Goal: Task Accomplishment & Management: Manage account settings

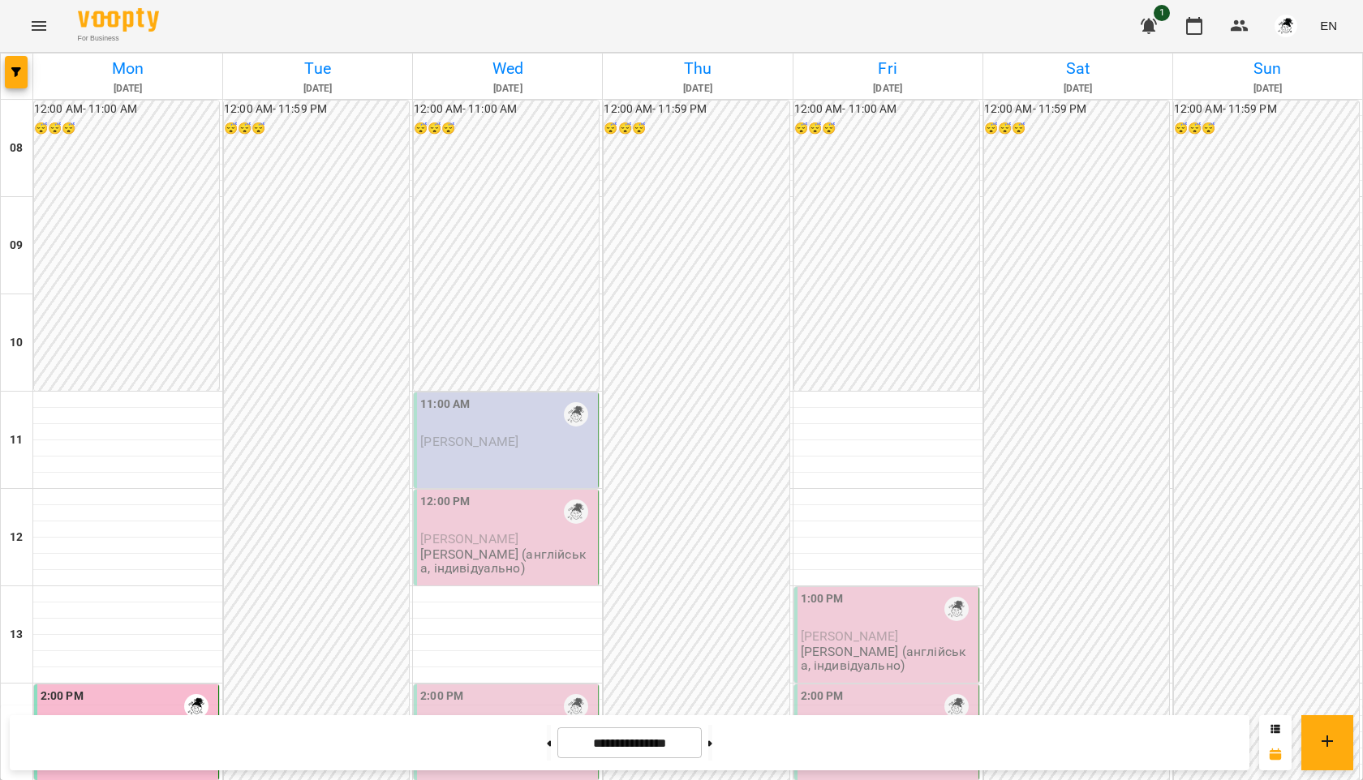
scroll to position [598, 0]
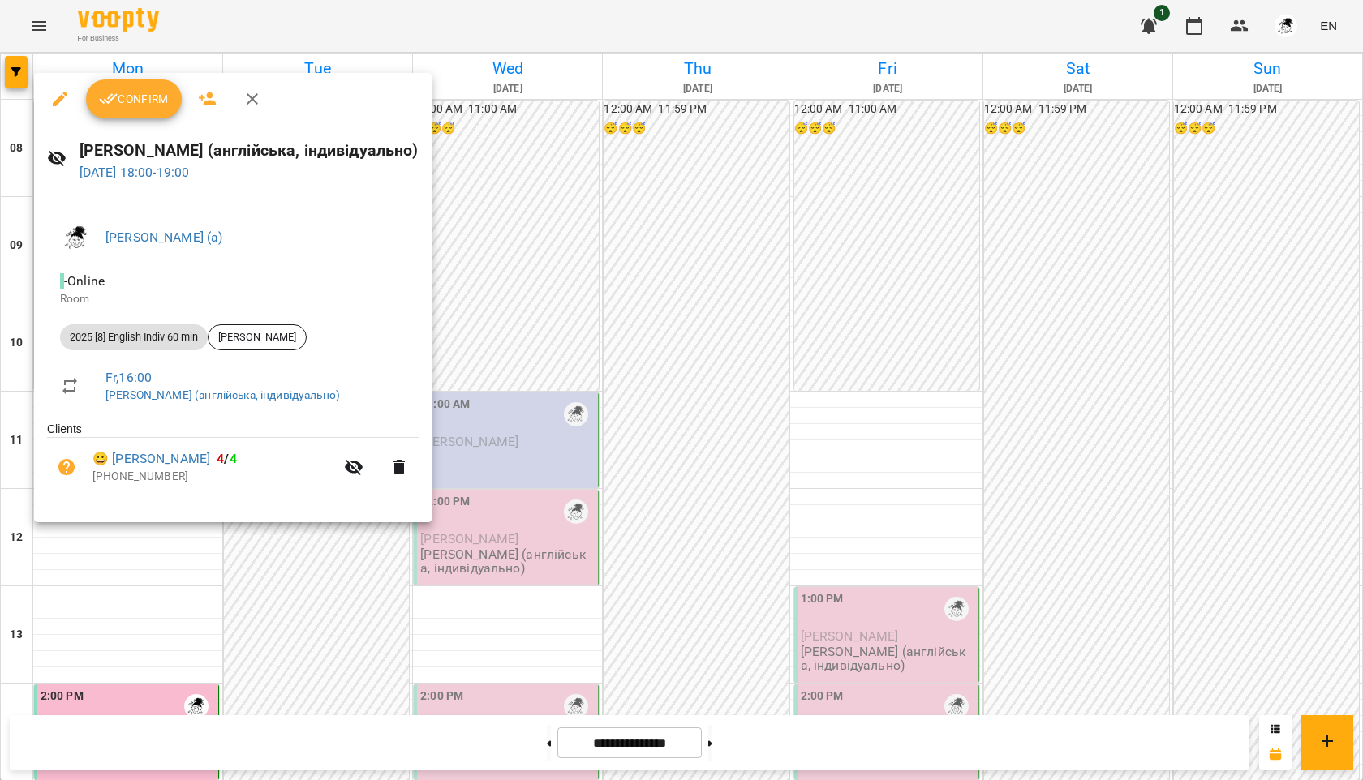
click at [146, 106] on span "Confirm" at bounding box center [134, 98] width 70 height 19
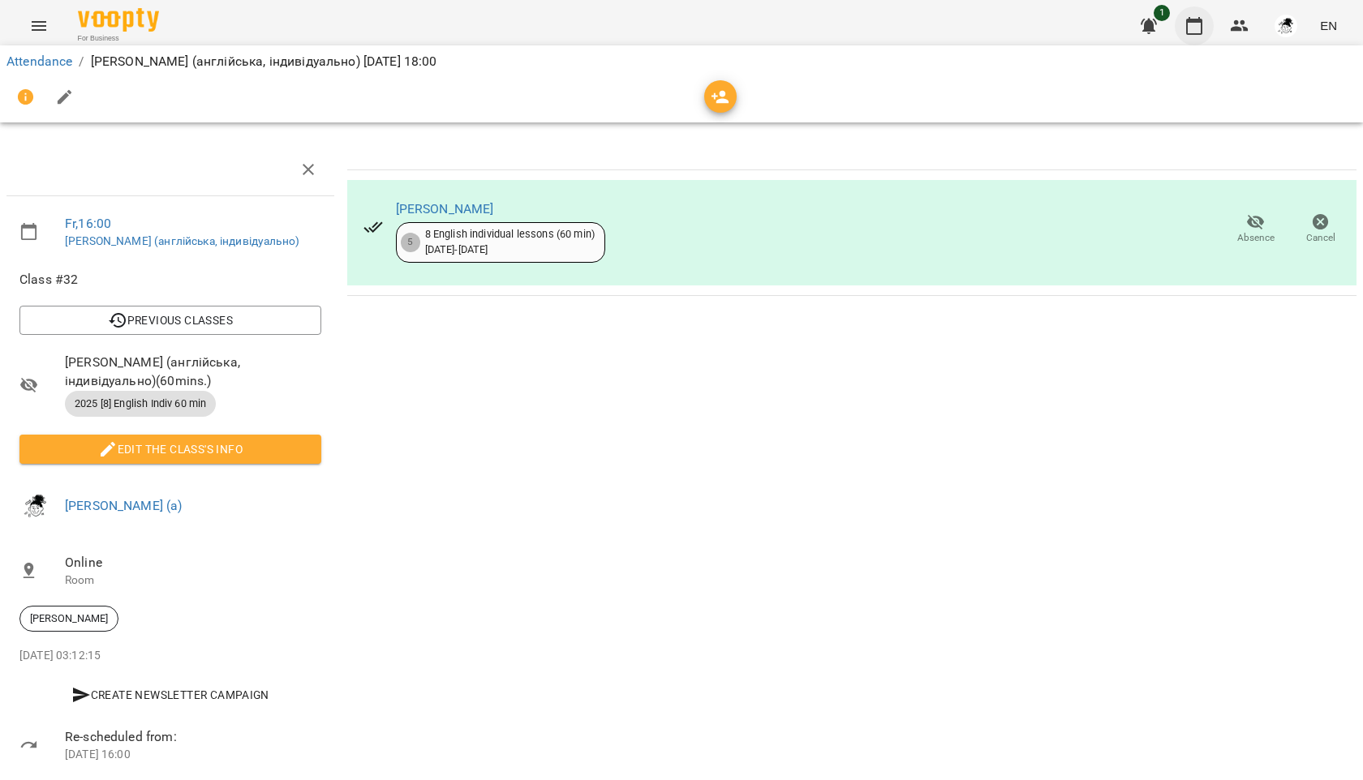
click at [1191, 21] on icon "button" at bounding box center [1194, 26] width 16 height 18
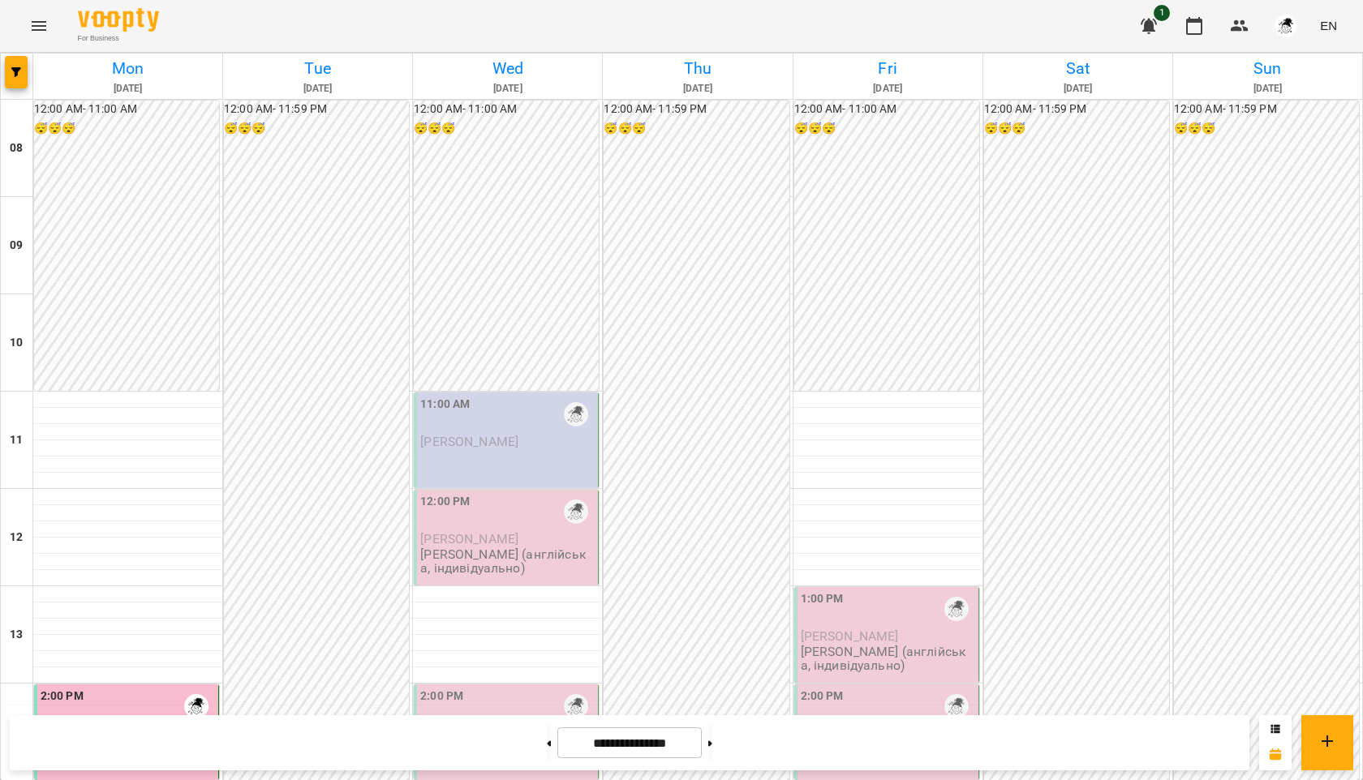
scroll to position [248, 0]
click at [712, 744] on button at bounding box center [710, 743] width 4 height 36
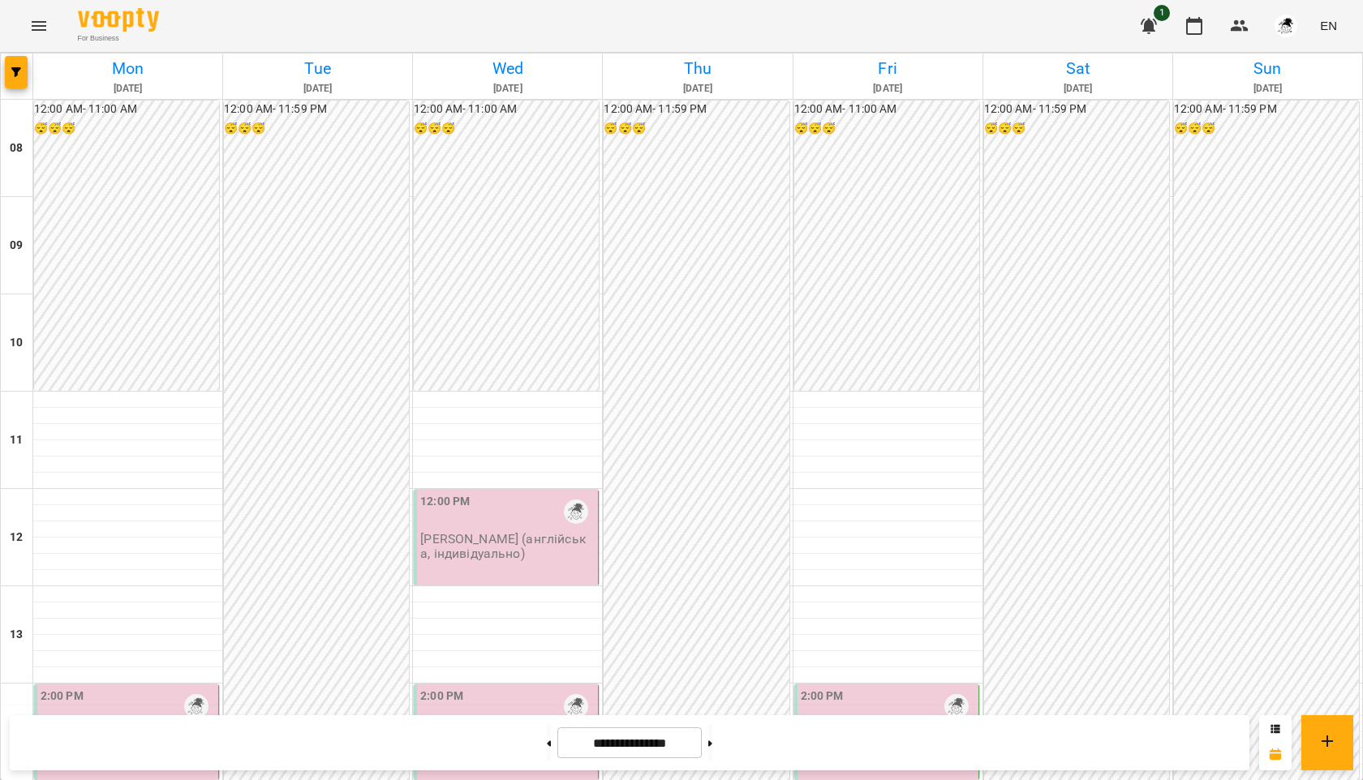
scroll to position [211, 0]
click at [156, 688] on div "2:00 PM" at bounding box center [128, 706] width 174 height 37
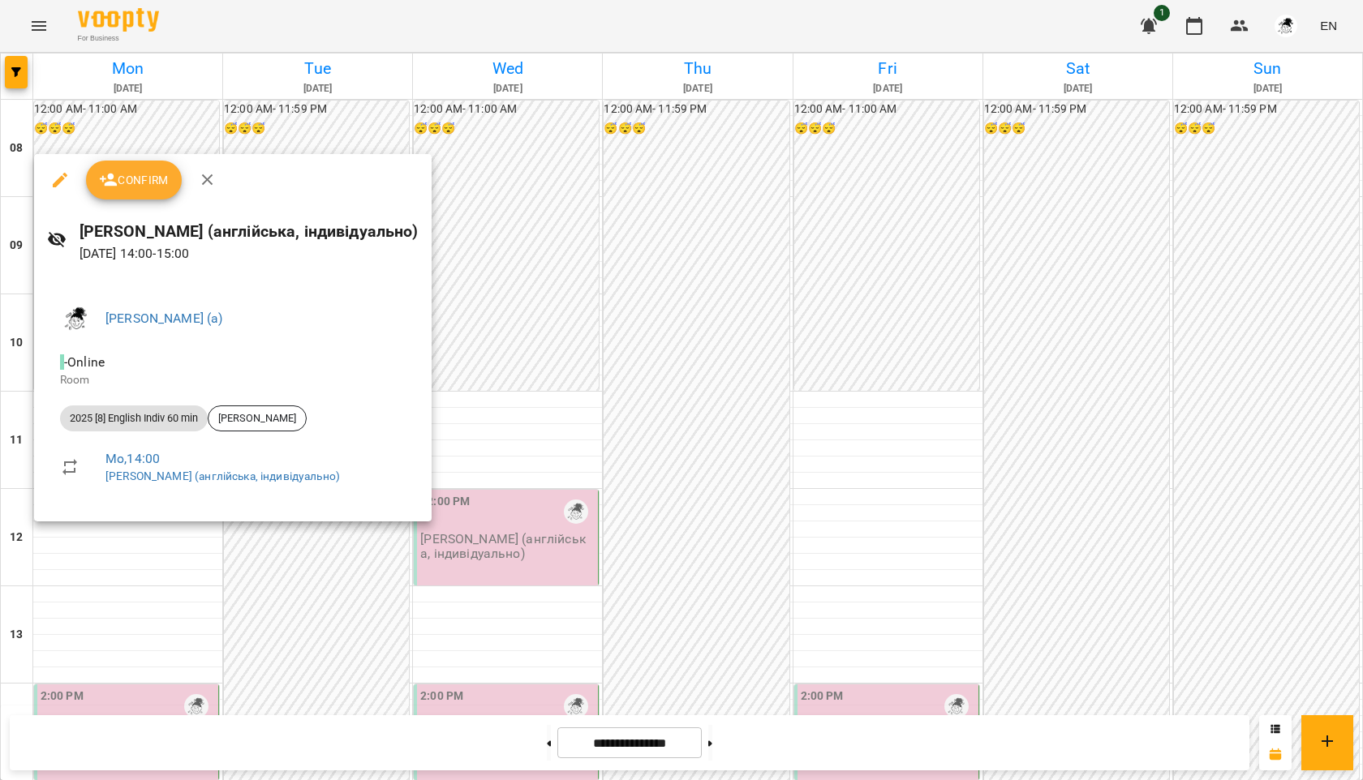
click at [210, 176] on icon "button" at bounding box center [207, 179] width 11 height 11
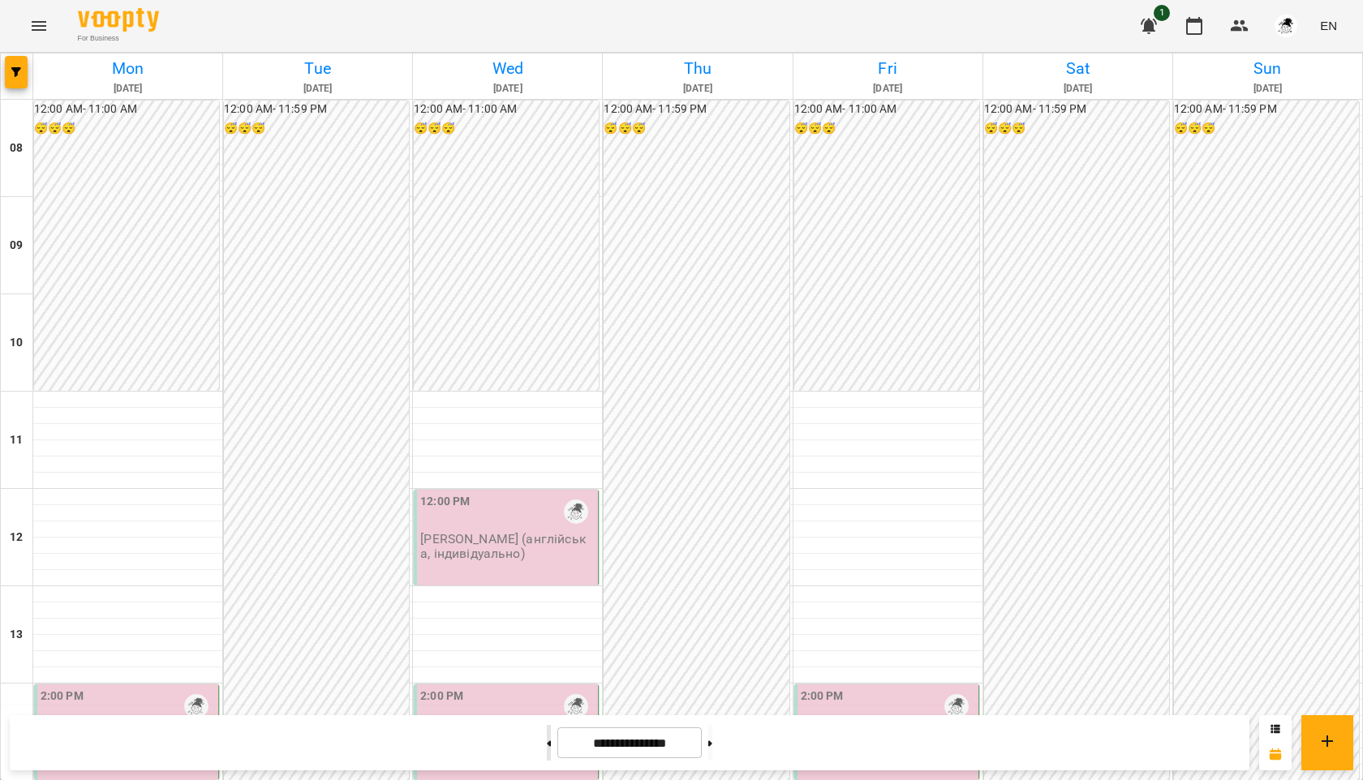
click at [548, 745] on icon at bounding box center [550, 744] width 4 height 6
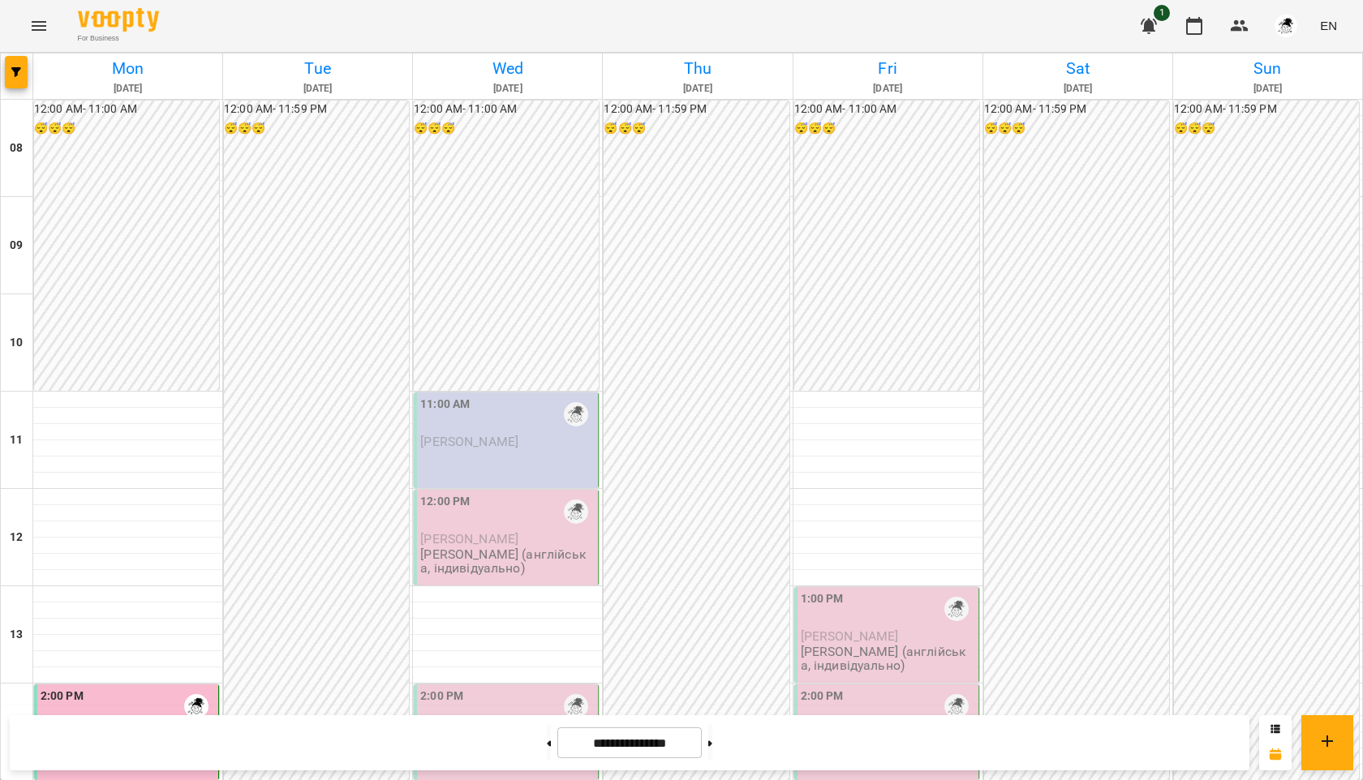
scroll to position [289, 0]
click at [712, 741] on button at bounding box center [710, 743] width 4 height 36
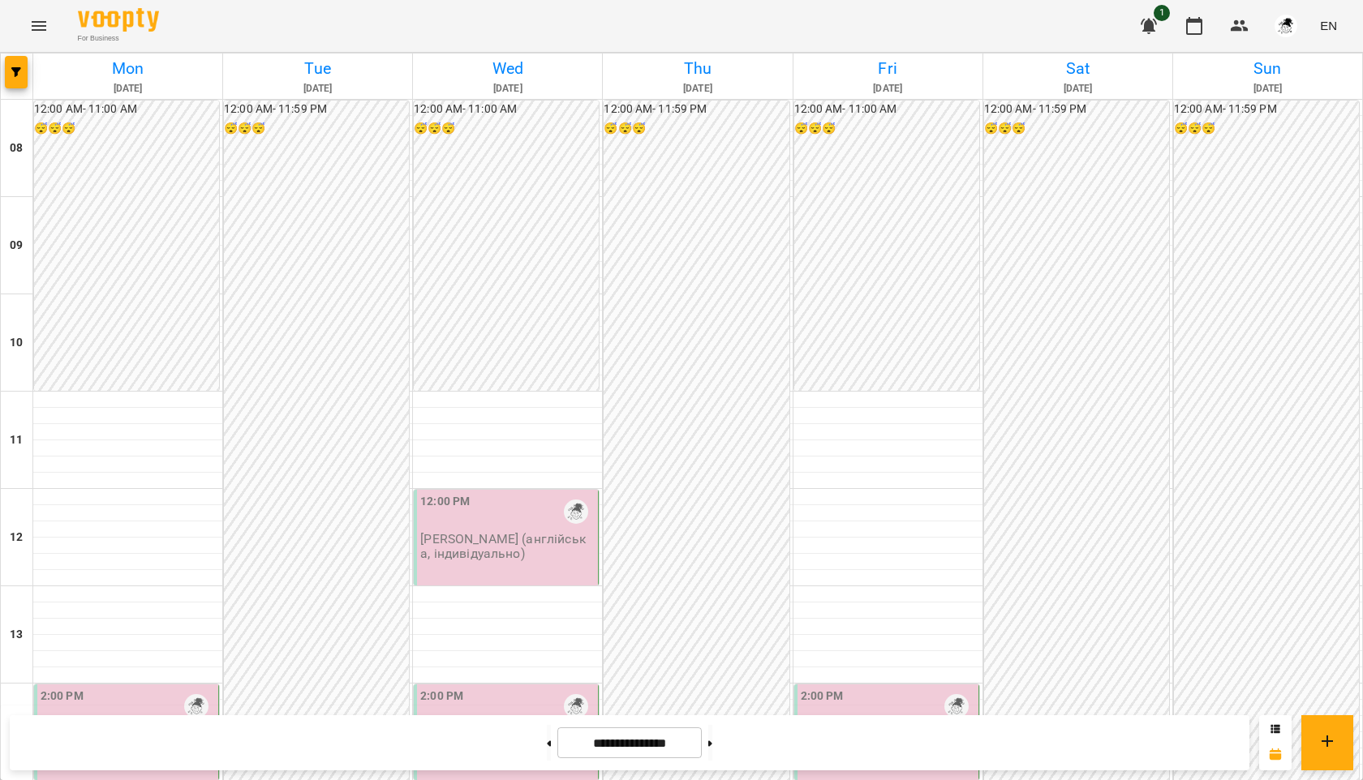
scroll to position [306, 0]
click at [547, 739] on button at bounding box center [549, 743] width 4 height 36
type input "**********"
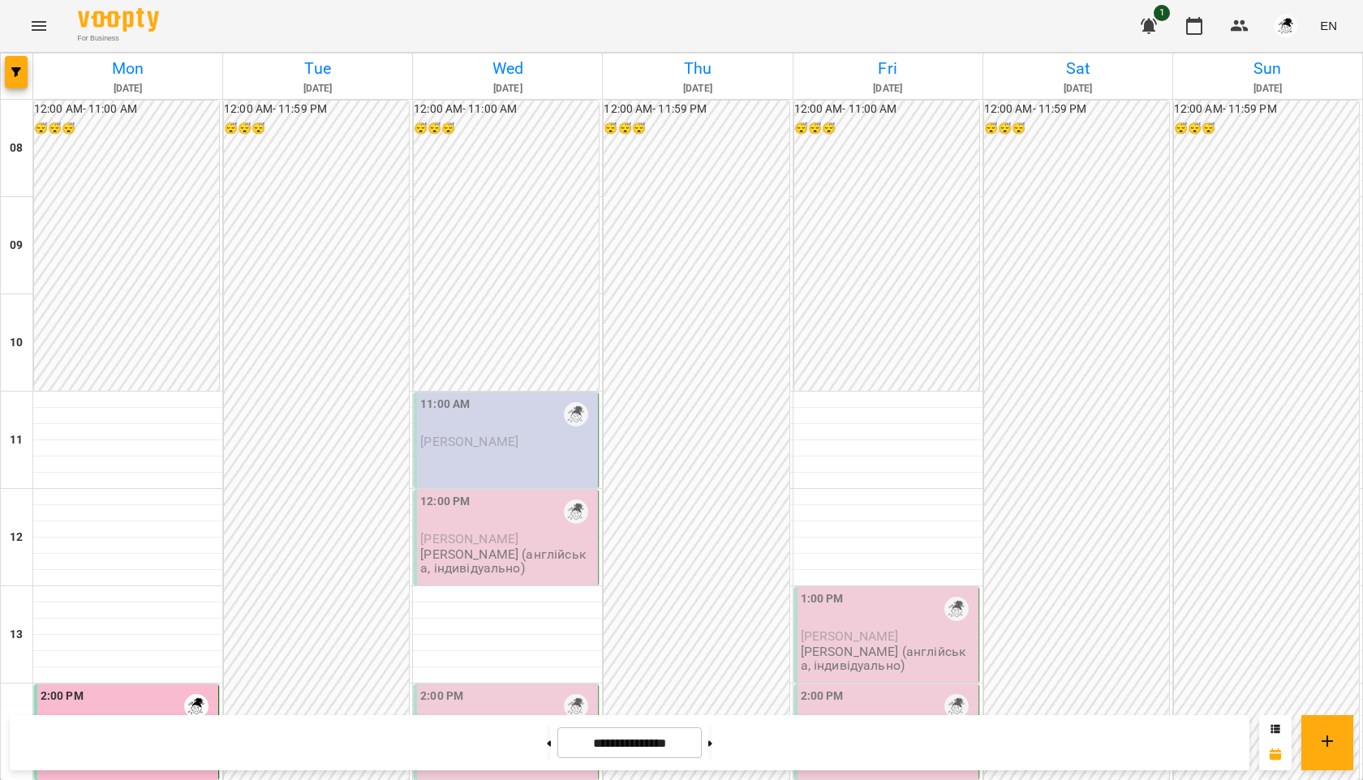
scroll to position [266, 0]
